Goal: Check status: Check status

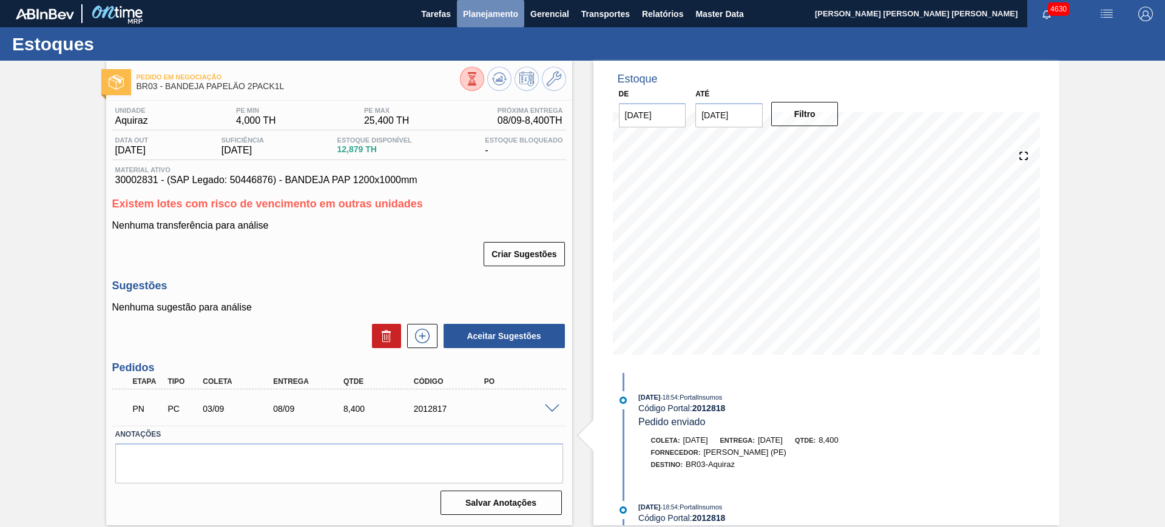
click at [475, 20] on span "Planejamento" at bounding box center [490, 14] width 55 height 15
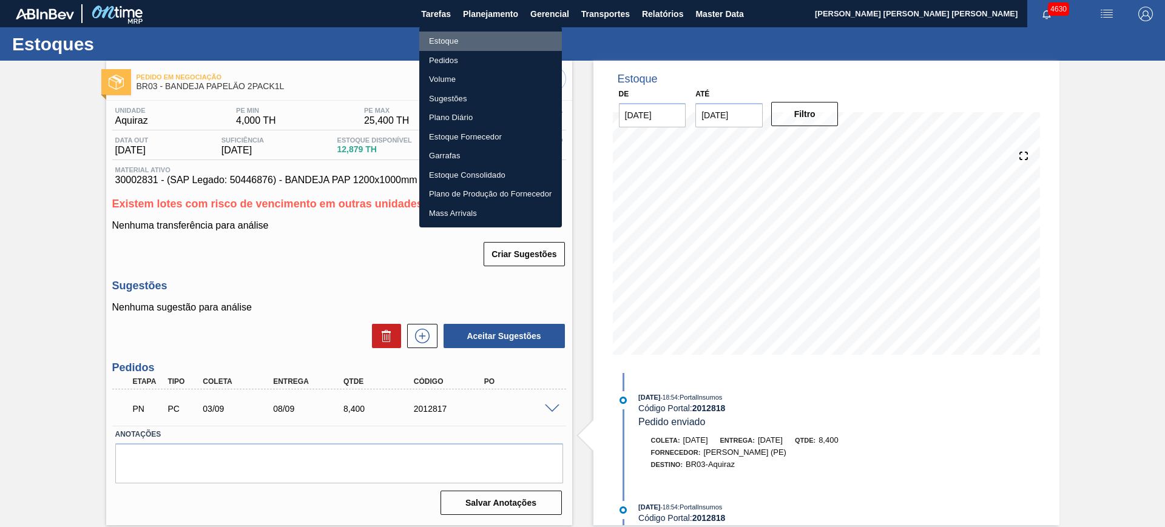
click at [470, 42] on li "Estoque" at bounding box center [490, 41] width 143 height 19
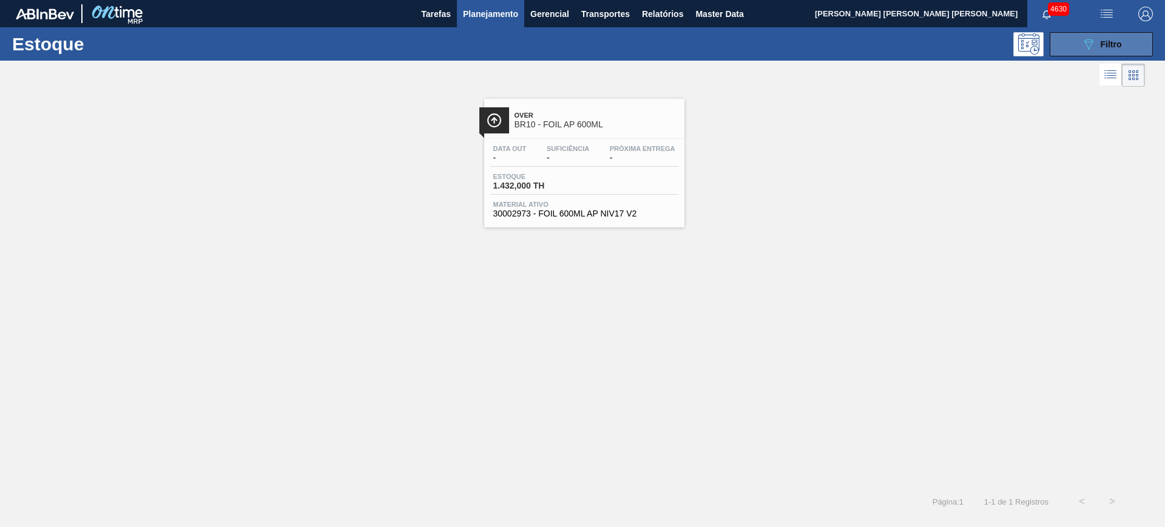
click at [1114, 45] on span "Filtro" at bounding box center [1110, 44] width 21 height 10
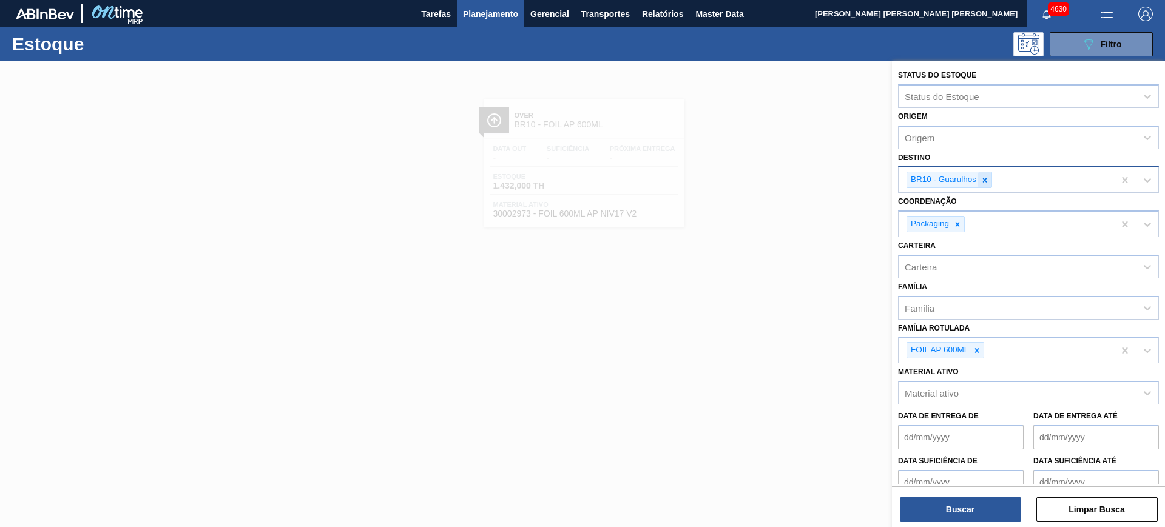
click at [985, 181] on icon at bounding box center [984, 180] width 8 height 8
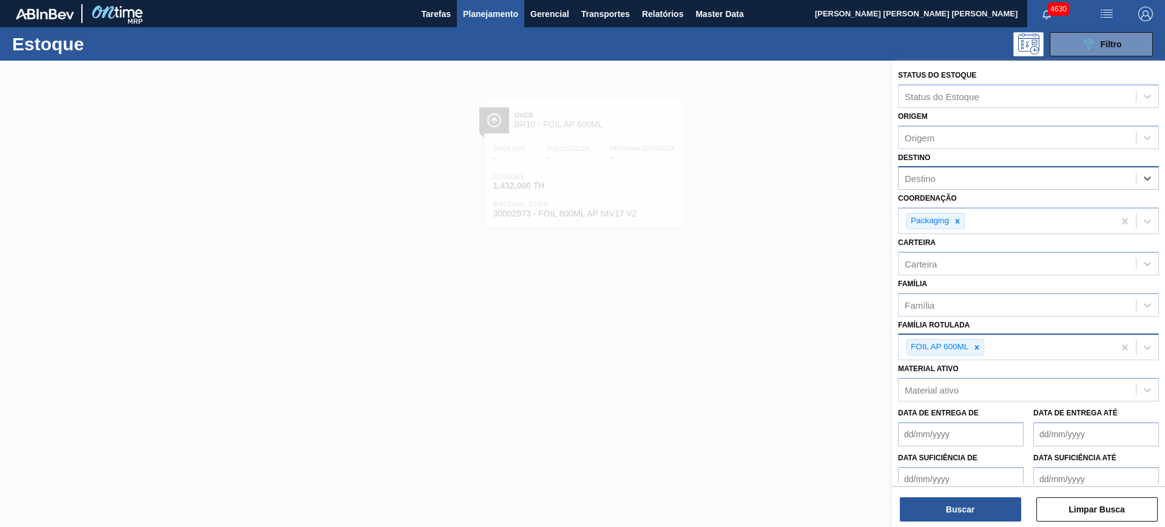
click at [976, 345] on icon at bounding box center [976, 347] width 8 height 8
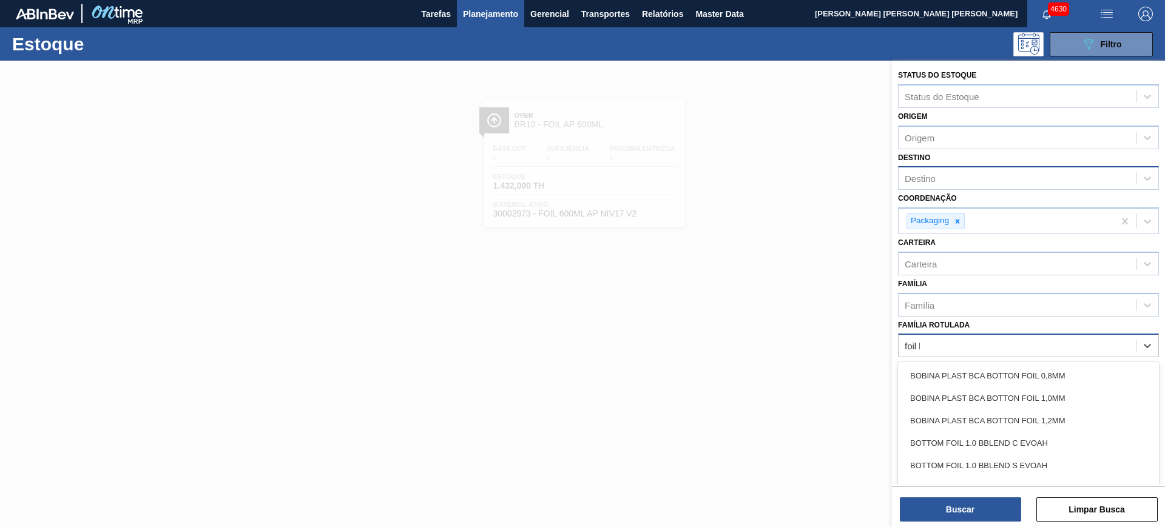
type Rotulada "foil bc"
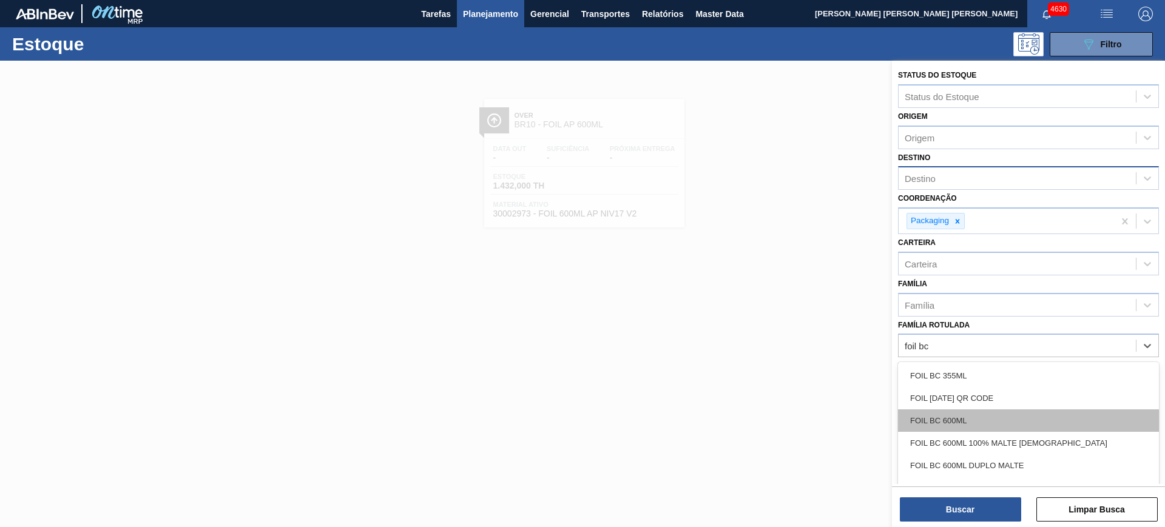
click at [1003, 416] on div "FOIL BC 600ML" at bounding box center [1028, 420] width 261 height 22
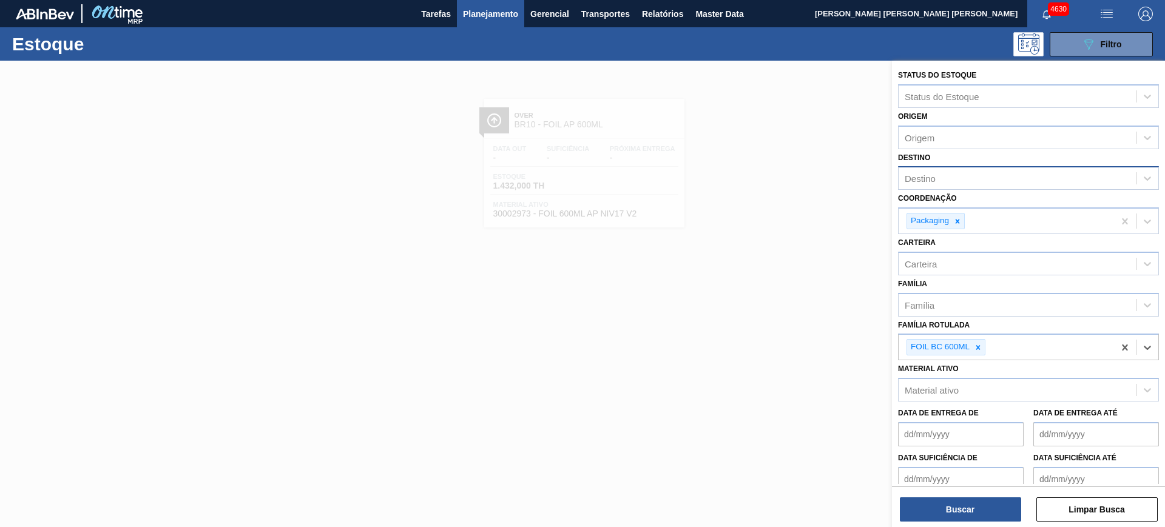
click at [954, 184] on div "Destino" at bounding box center [1016, 179] width 237 height 18
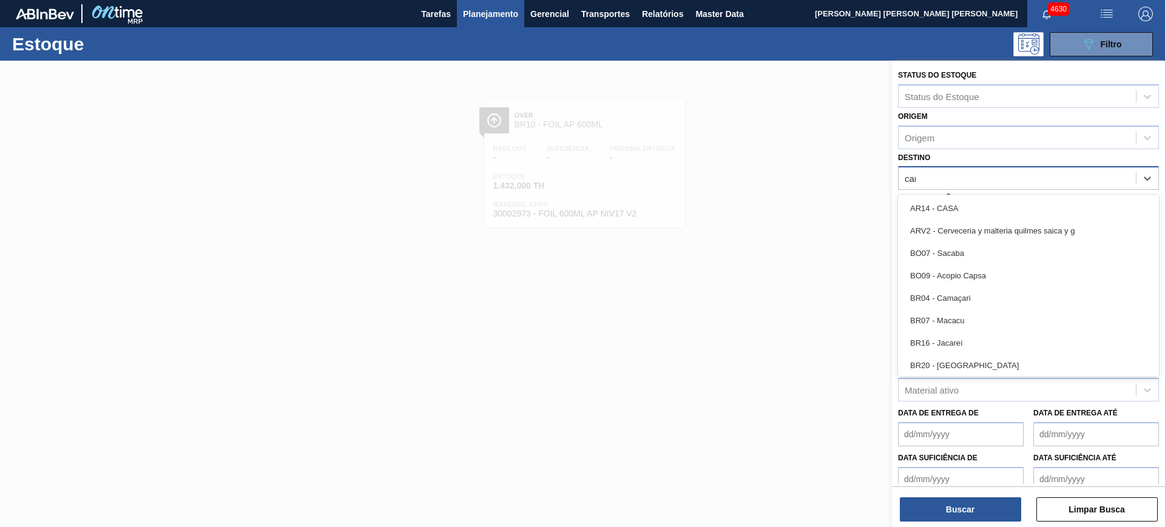
type input "cama"
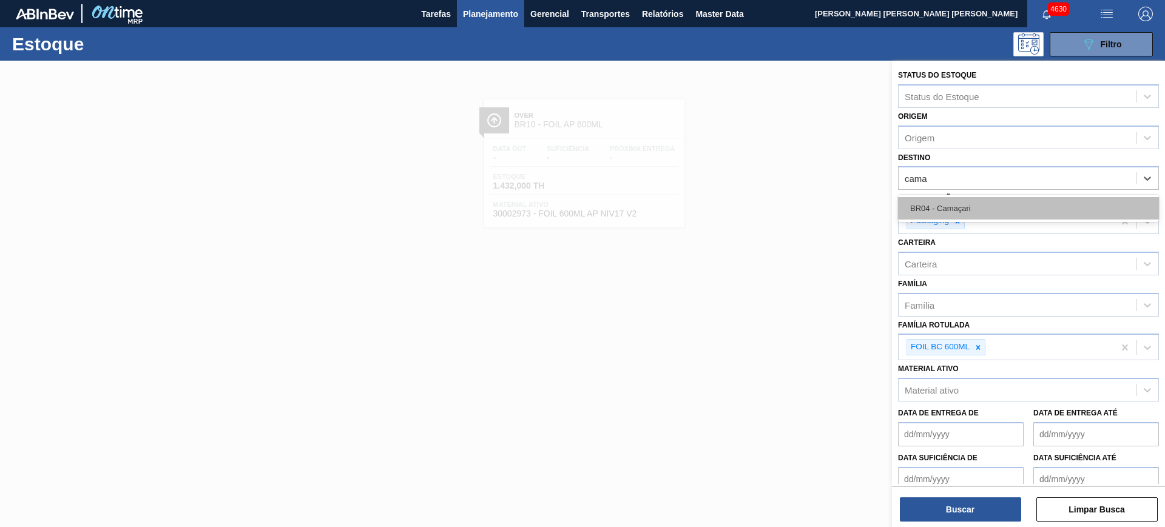
click at [972, 205] on div "BR04 - Camaçari" at bounding box center [1028, 208] width 261 height 22
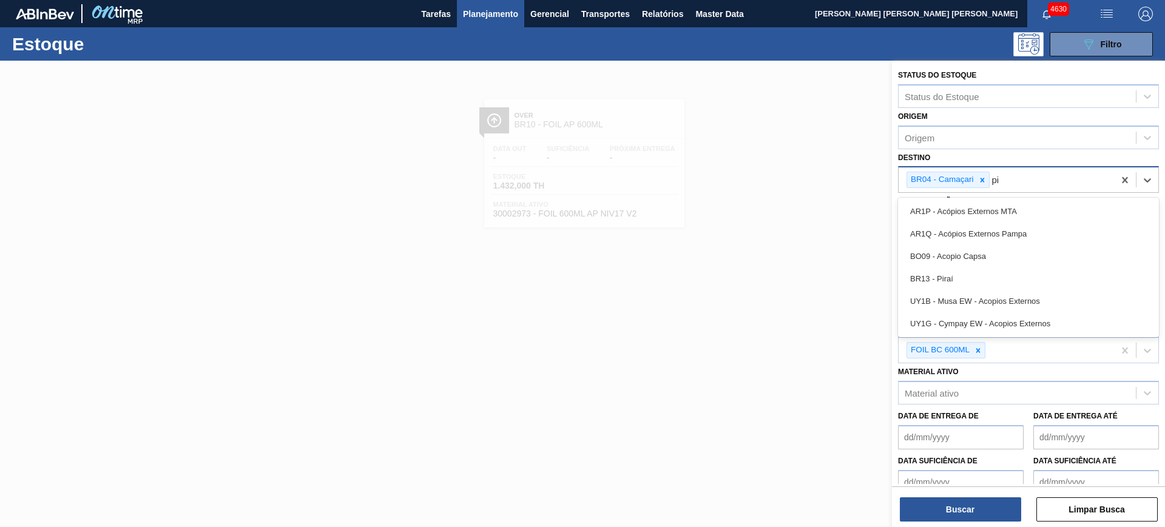
type input "pir"
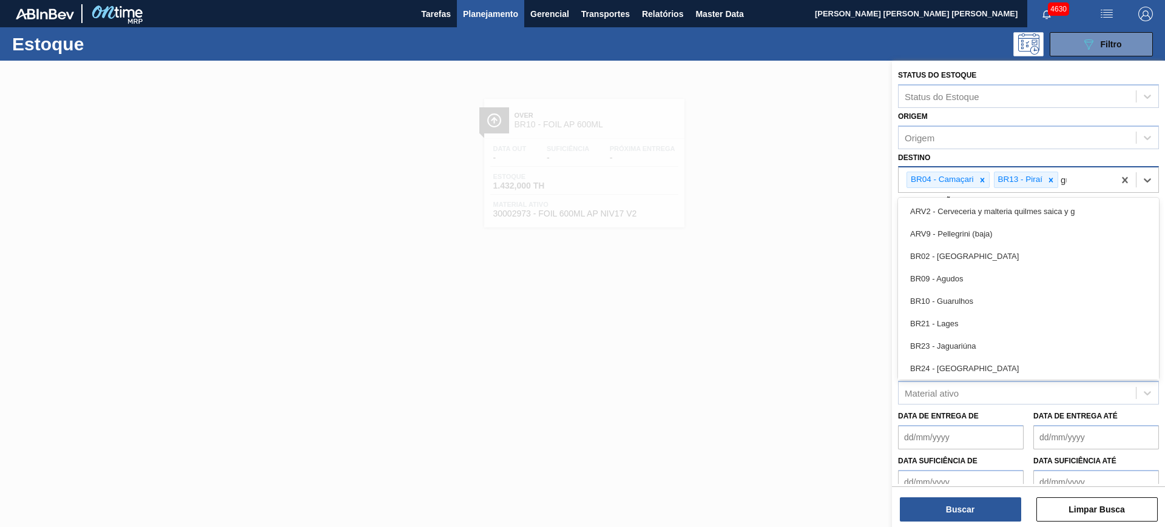
type input "gua"
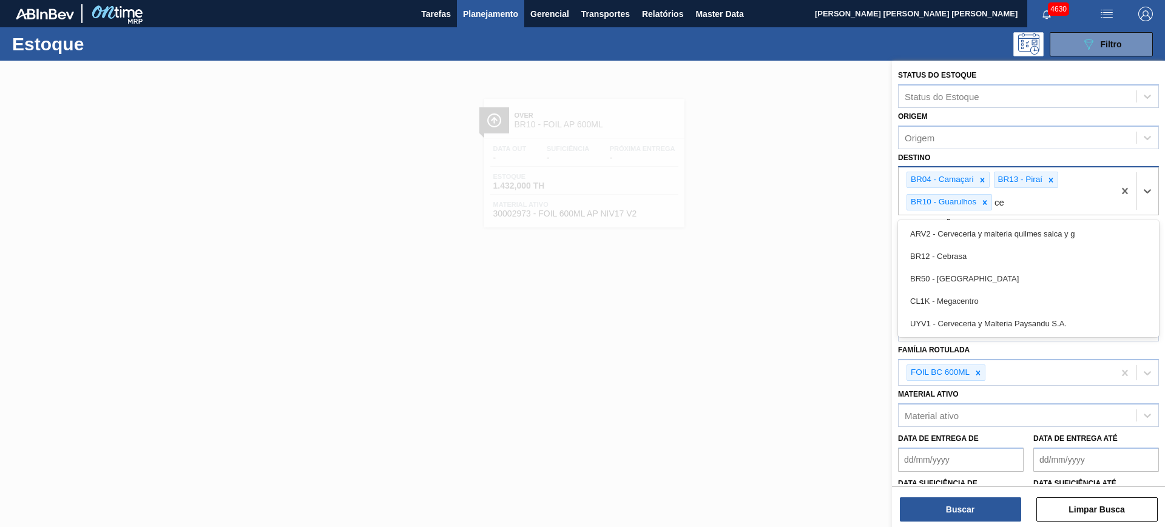
type input "ceb"
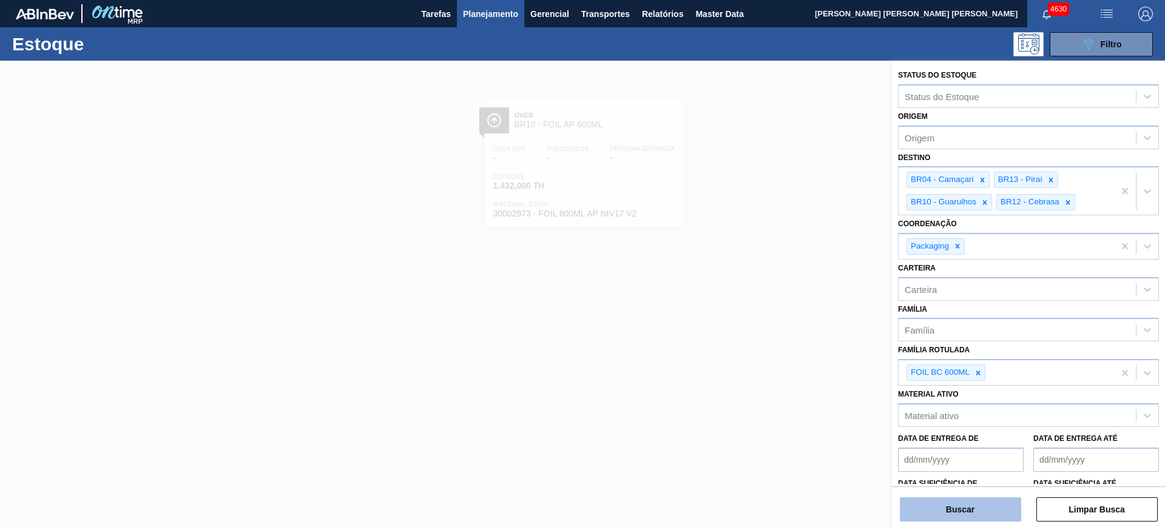
click at [1003, 502] on button "Buscar" at bounding box center [960, 509] width 121 height 24
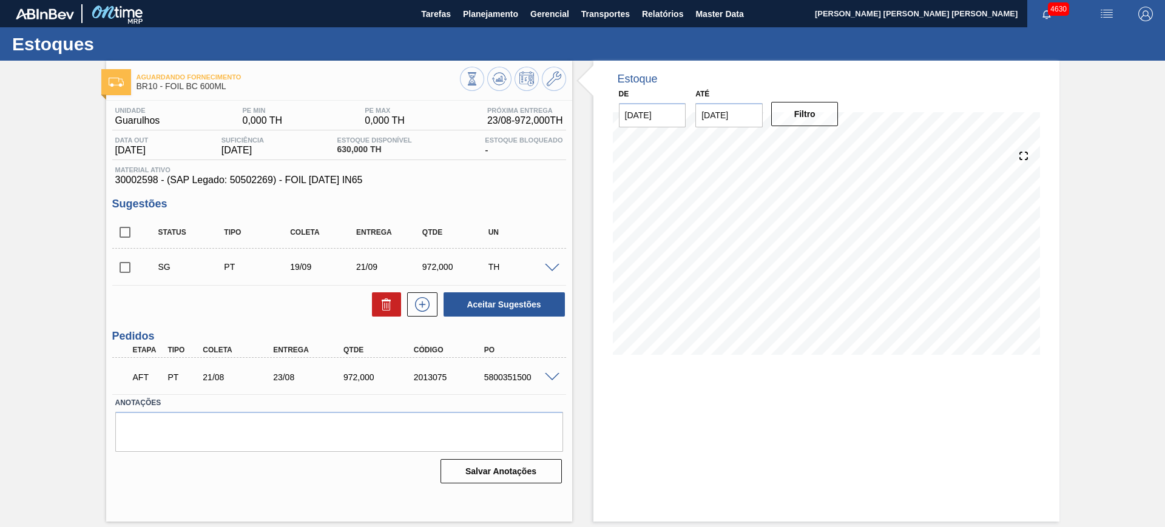
click at [555, 373] on span at bounding box center [552, 377] width 15 height 9
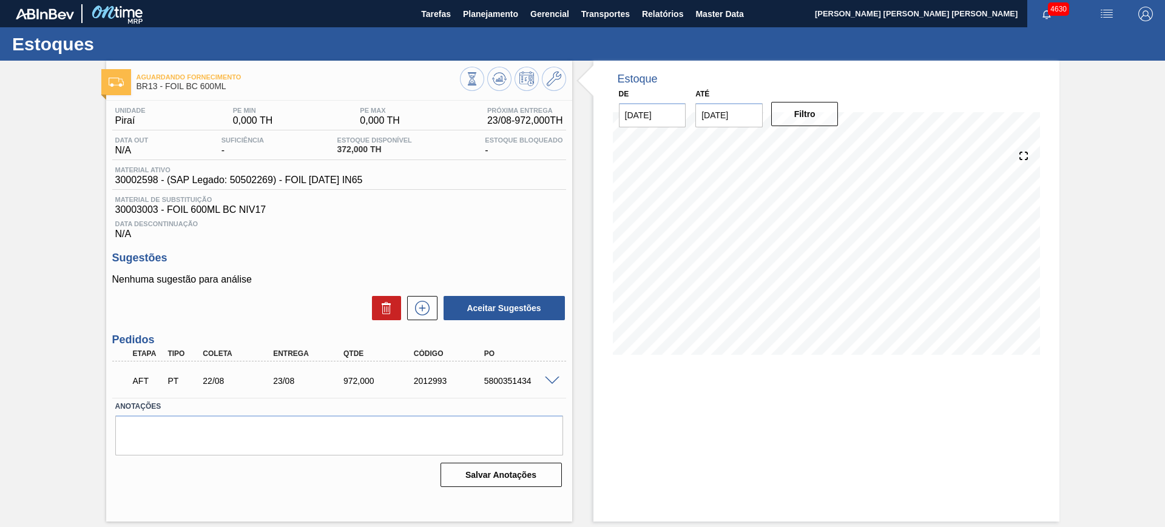
click at [558, 378] on span at bounding box center [552, 381] width 15 height 9
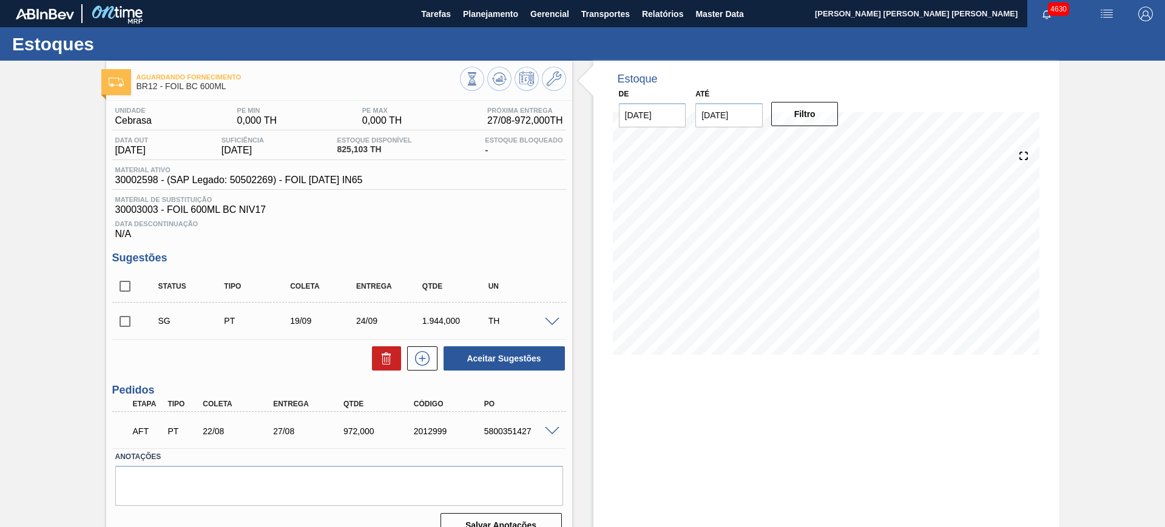
click at [555, 431] on span at bounding box center [552, 431] width 15 height 9
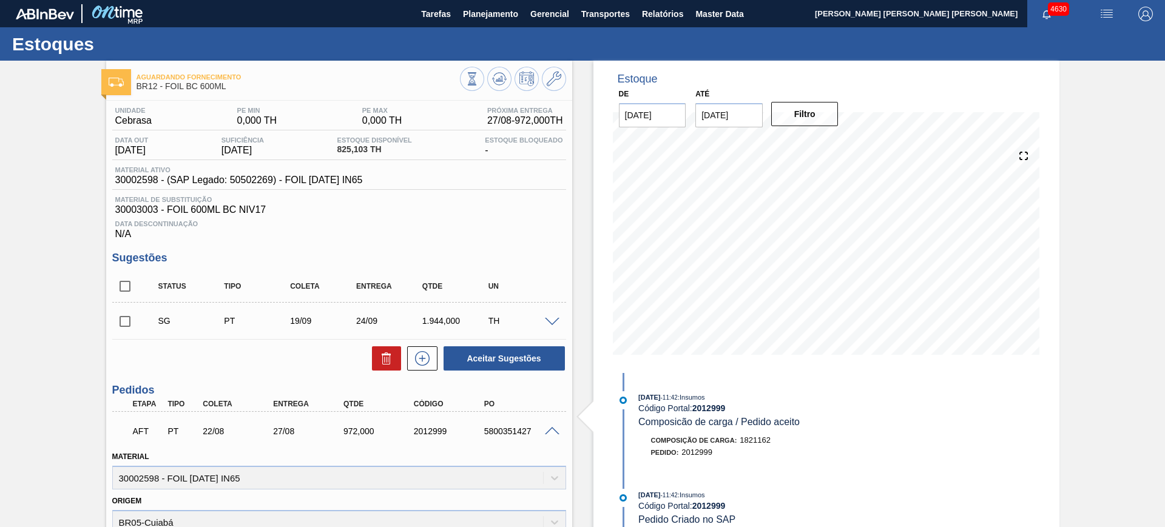
click at [125, 285] on input "checkbox" at bounding box center [124, 286] width 25 height 25
checkbox input "true"
click at [390, 361] on icon at bounding box center [386, 358] width 15 height 15
checkbox input "false"
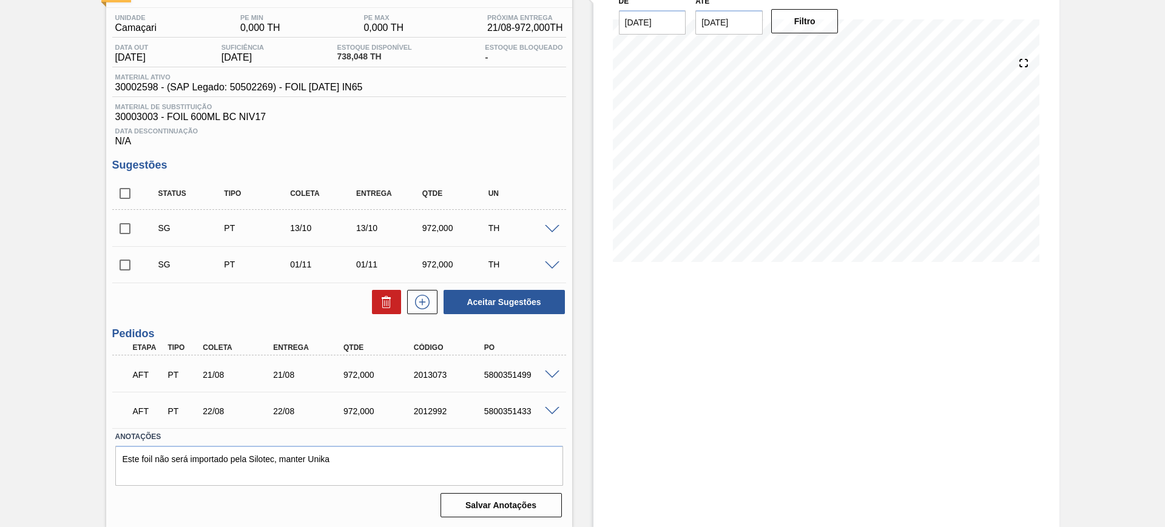
scroll to position [93, 0]
click at [547, 372] on span at bounding box center [552, 374] width 15 height 9
